Goal: Task Accomplishment & Management: Manage account settings

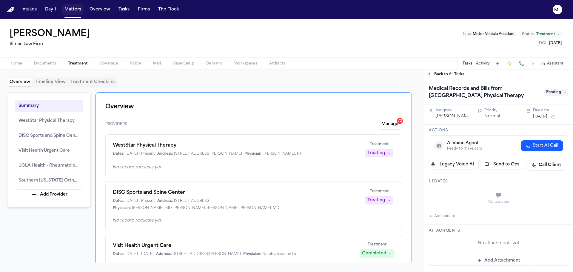
click at [73, 10] on button "Matters" at bounding box center [72, 9] width 21 height 11
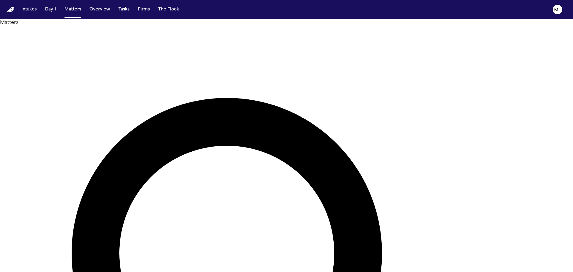
type input "*****"
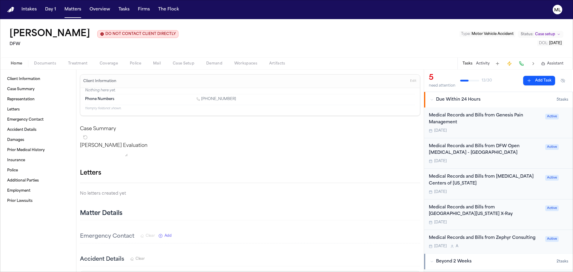
click at [500, 128] on div "Medical Records and Bills from Genesis Pain Management [DATE]" at bounding box center [485, 122] width 113 height 21
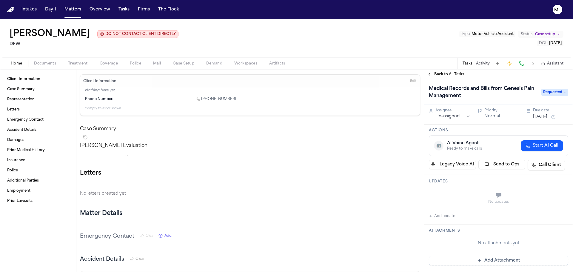
click at [435, 74] on span "Back to All Tasks" at bounding box center [449, 74] width 30 height 5
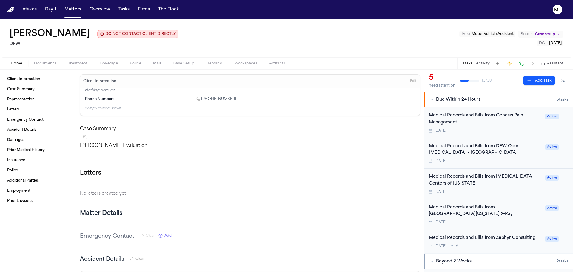
click at [505, 158] on div "Medical Records and Bills from DFW Open [MEDICAL_DATA] - Dallas [DATE]" at bounding box center [485, 153] width 113 height 21
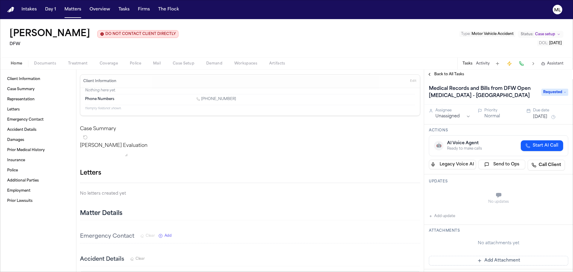
click at [551, 92] on span "Requested" at bounding box center [554, 92] width 27 height 7
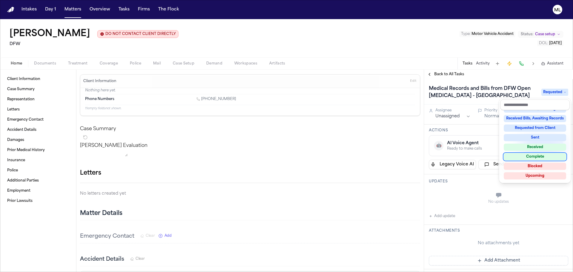
click at [539, 158] on div "Complete" at bounding box center [535, 156] width 62 height 7
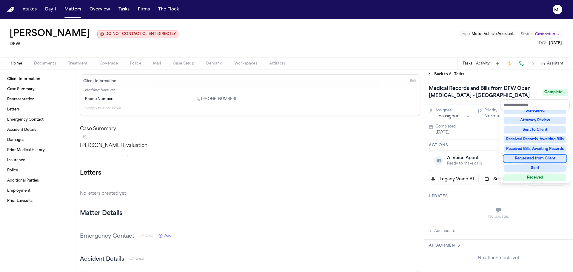
click at [477, 130] on div "Medical Records and Bills from DFW Open [MEDICAL_DATA] - [GEOGRAPHIC_DATA] Comp…" at bounding box center [498, 175] width 149 height 193
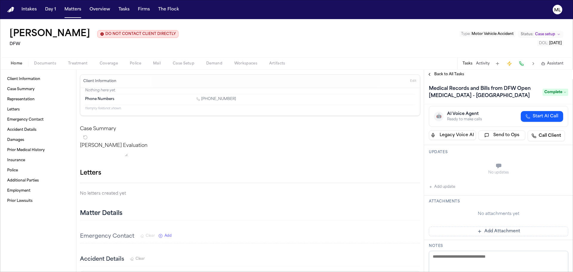
scroll to position [119, 0]
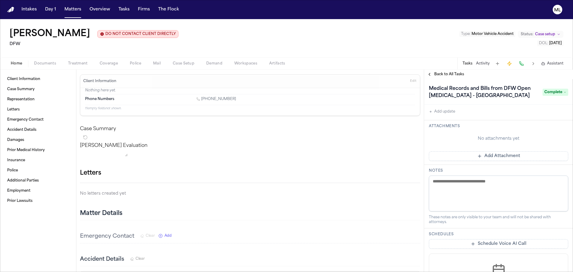
click at [495, 155] on button "Add Attachment" at bounding box center [498, 156] width 139 height 10
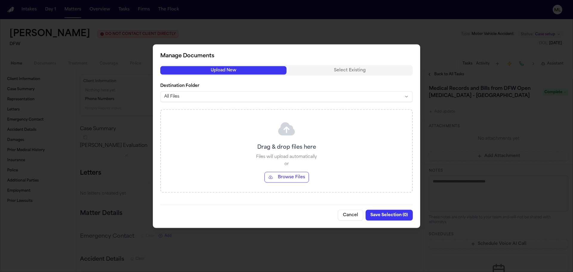
click at [292, 173] on button "Browse Files" at bounding box center [286, 177] width 44 height 11
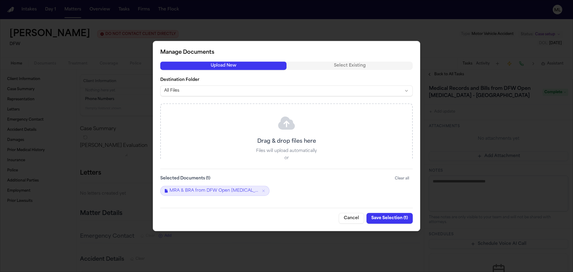
click at [384, 221] on button "Save Selection ( 1 )" at bounding box center [389, 218] width 46 height 11
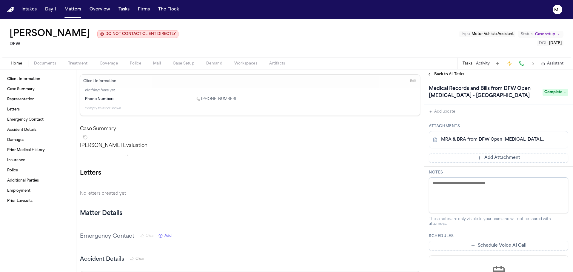
click at [445, 72] on span "Back to All Tasks" at bounding box center [449, 74] width 30 height 5
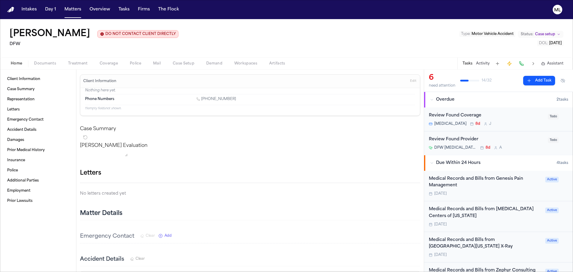
scroll to position [60, 0]
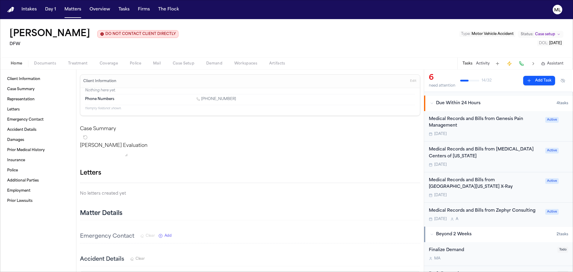
click at [493, 135] on div "[DATE]" at bounding box center [485, 134] width 113 height 5
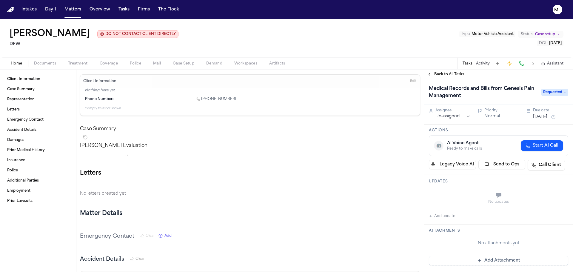
click at [438, 75] on span "Back to All Tasks" at bounding box center [449, 74] width 30 height 5
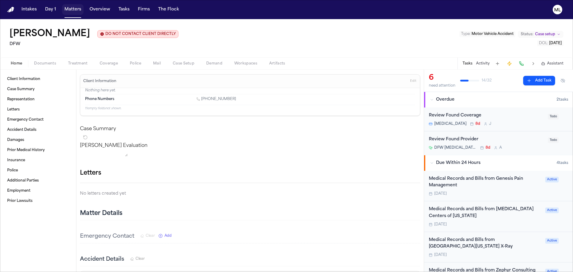
click at [74, 7] on button "Matters" at bounding box center [72, 9] width 21 height 11
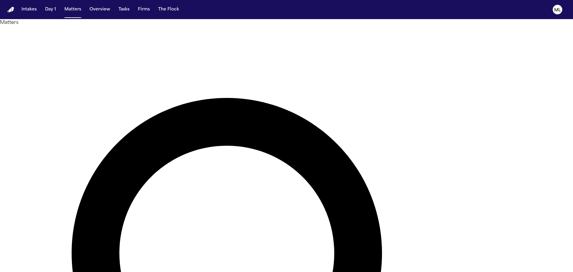
drag, startPoint x: 357, startPoint y: 34, endPoint x: 305, endPoint y: 35, distance: 51.9
type input "*******"
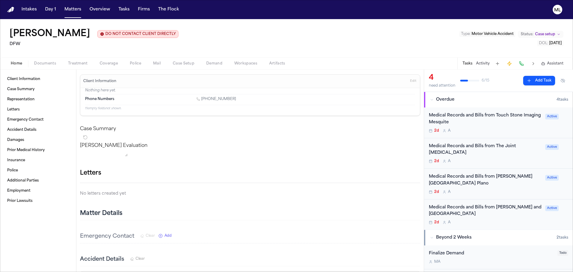
click at [495, 129] on div "2d A" at bounding box center [485, 130] width 113 height 5
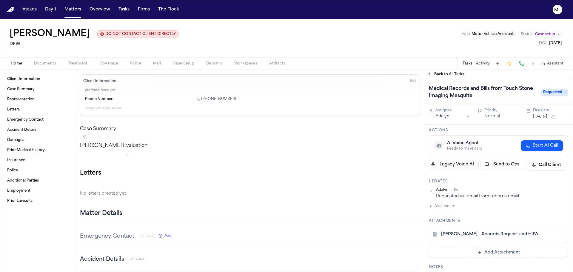
click at [439, 75] on span "Back to All Tasks" at bounding box center [449, 74] width 30 height 5
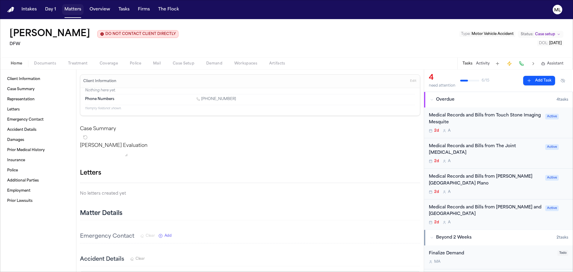
click at [71, 11] on button "Matters" at bounding box center [72, 9] width 21 height 11
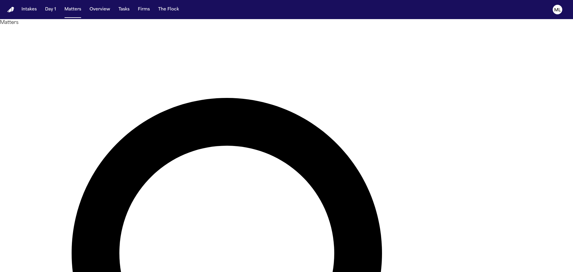
drag, startPoint x: 358, startPoint y: 33, endPoint x: 310, endPoint y: 33, distance: 47.8
type input "******"
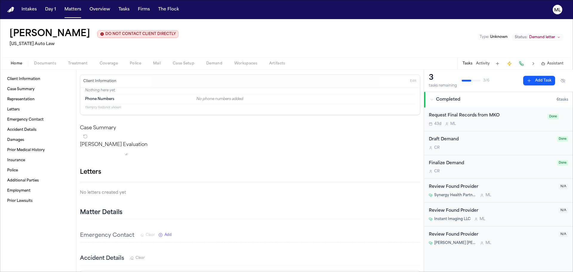
click at [40, 63] on span "Documents" at bounding box center [45, 63] width 22 height 5
